Goal: Information Seeking & Learning: Learn about a topic

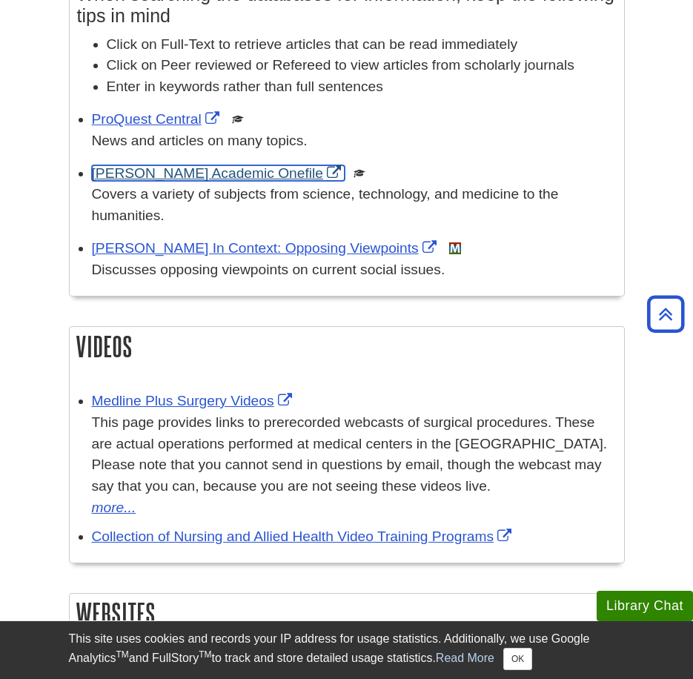
scroll to position [1270, 0]
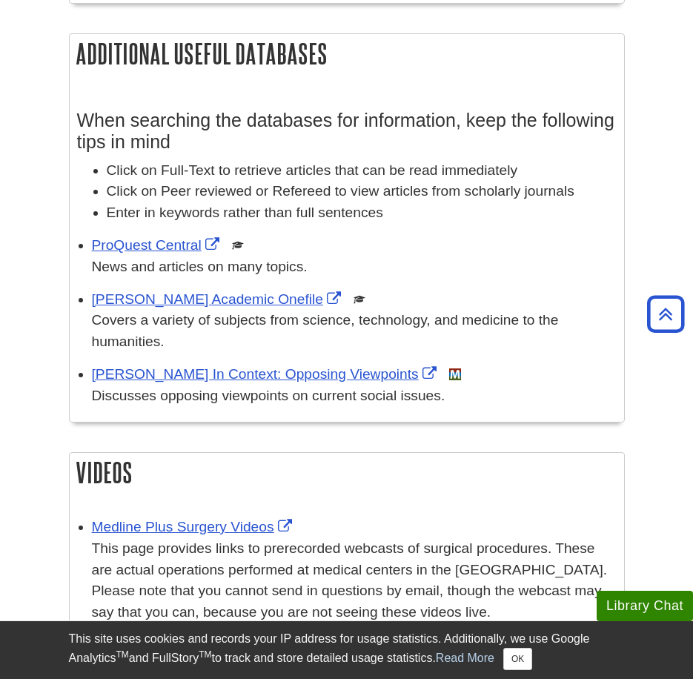
click at [177, 313] on p "Covers a variety of subjects from science, technology, and medicine to the huma…" at bounding box center [354, 331] width 524 height 43
click at [176, 308] on div "Gale Academic Onefile This link opens in a new window Covers a variety of subje…" at bounding box center [354, 321] width 524 height 64
click at [179, 306] on link "Gale Academic Onefile" at bounding box center [218, 299] width 253 height 16
click at [176, 252] on link "ProQuest Central" at bounding box center [157, 245] width 131 height 16
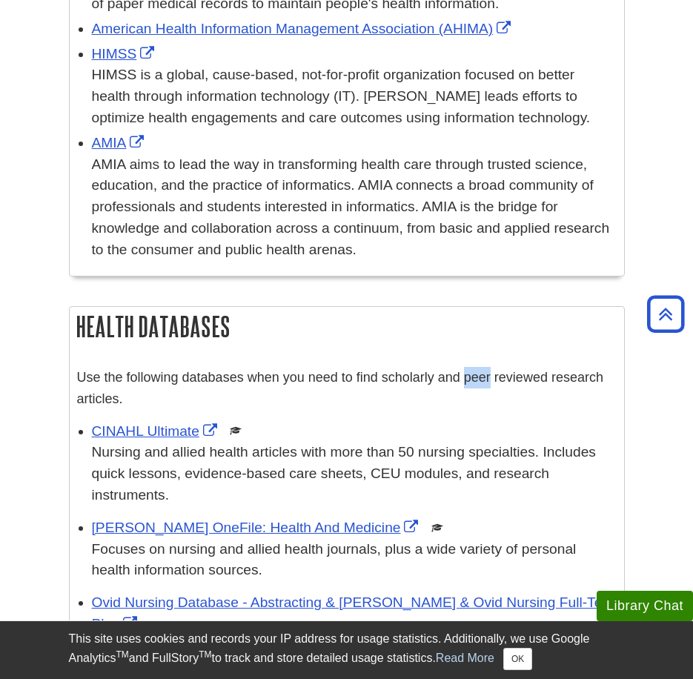
scroll to position [1333, 0]
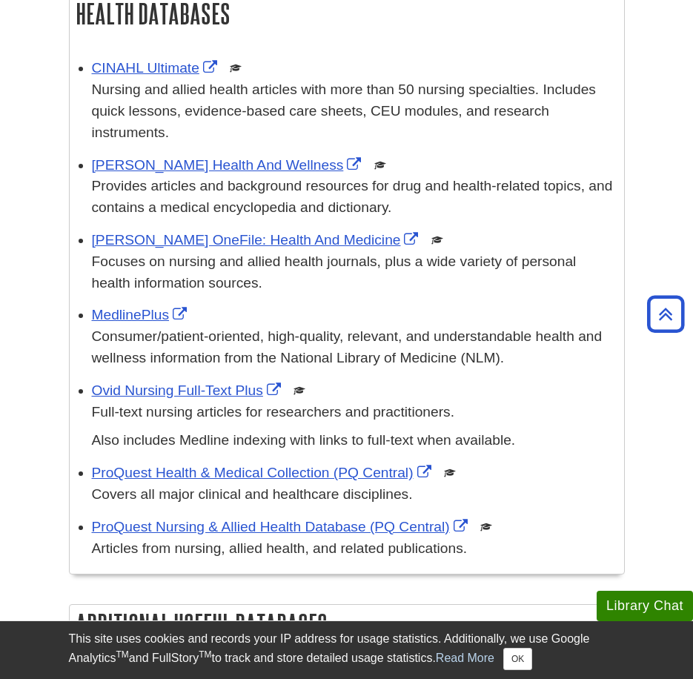
scroll to position [667, 0]
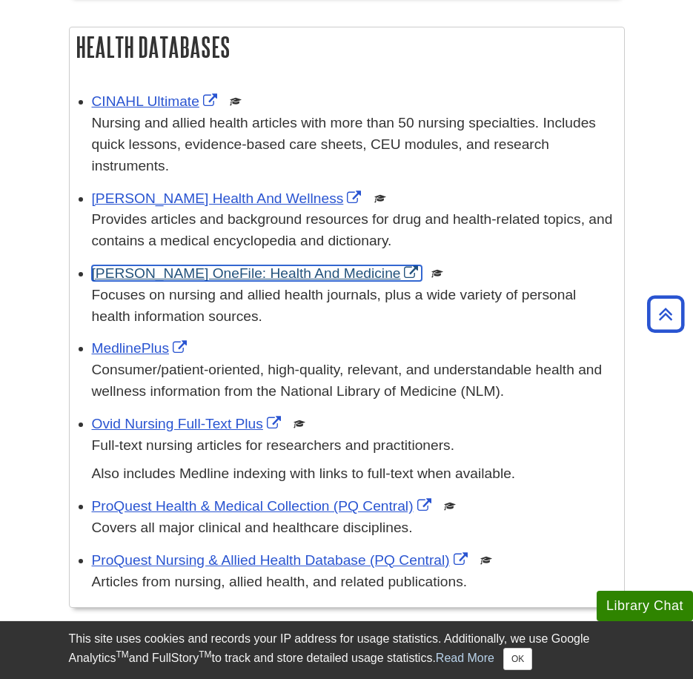
click at [178, 268] on link "[PERSON_NAME] OneFile: Health And Medicine" at bounding box center [257, 273] width 330 height 16
